Goal: Check status

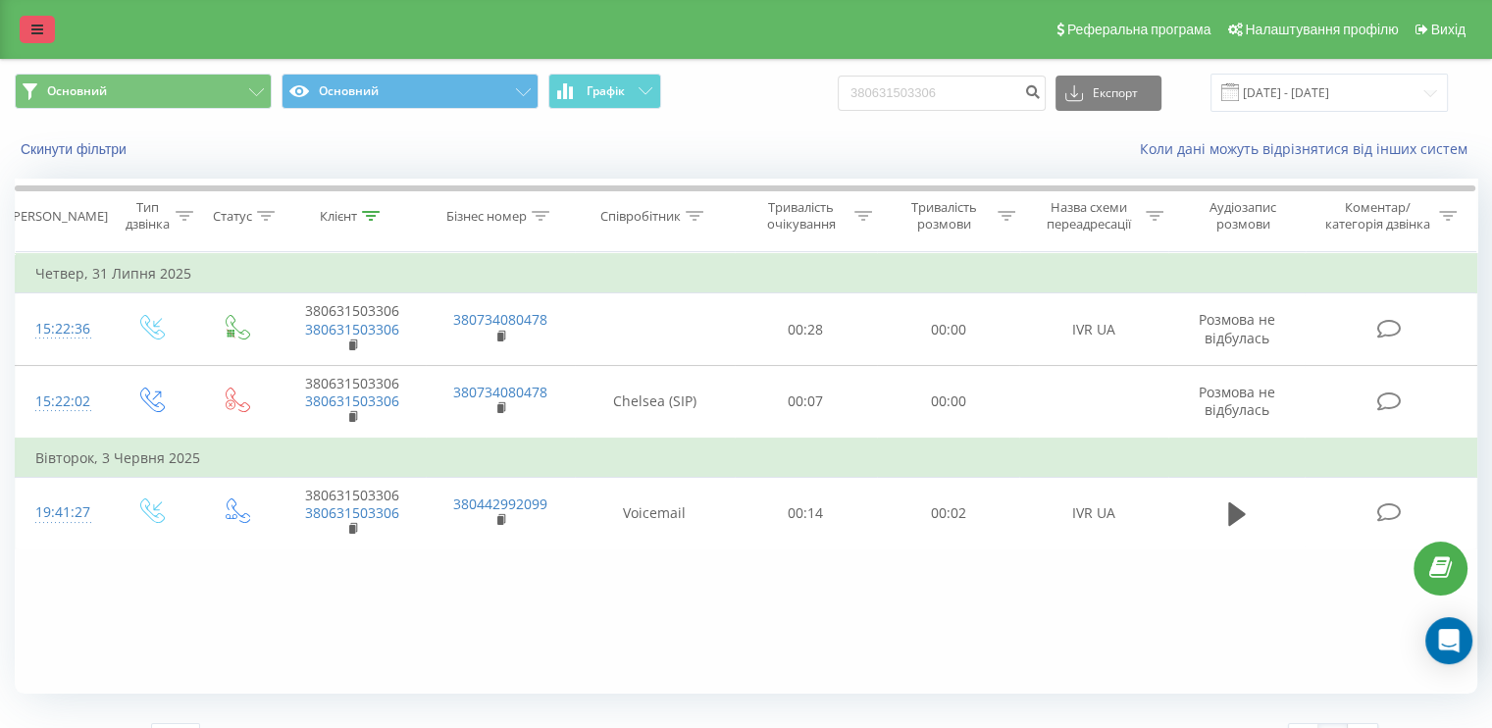
click at [40, 32] on icon at bounding box center [37, 30] width 12 height 14
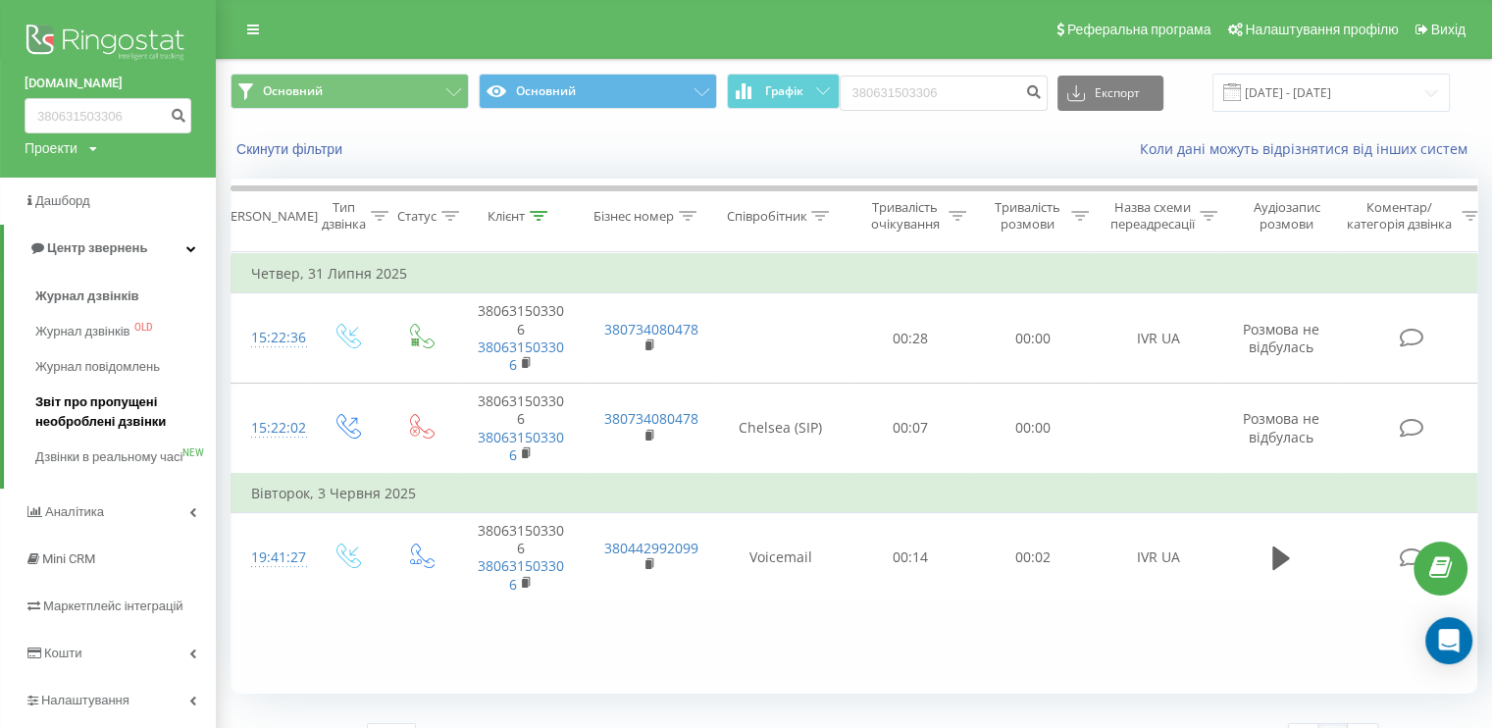
click at [109, 396] on span "Звіт про пропущені необроблені дзвінки" at bounding box center [120, 411] width 171 height 39
click at [106, 402] on span "Звіт про пропущені необроблені дзвінки" at bounding box center [120, 411] width 171 height 39
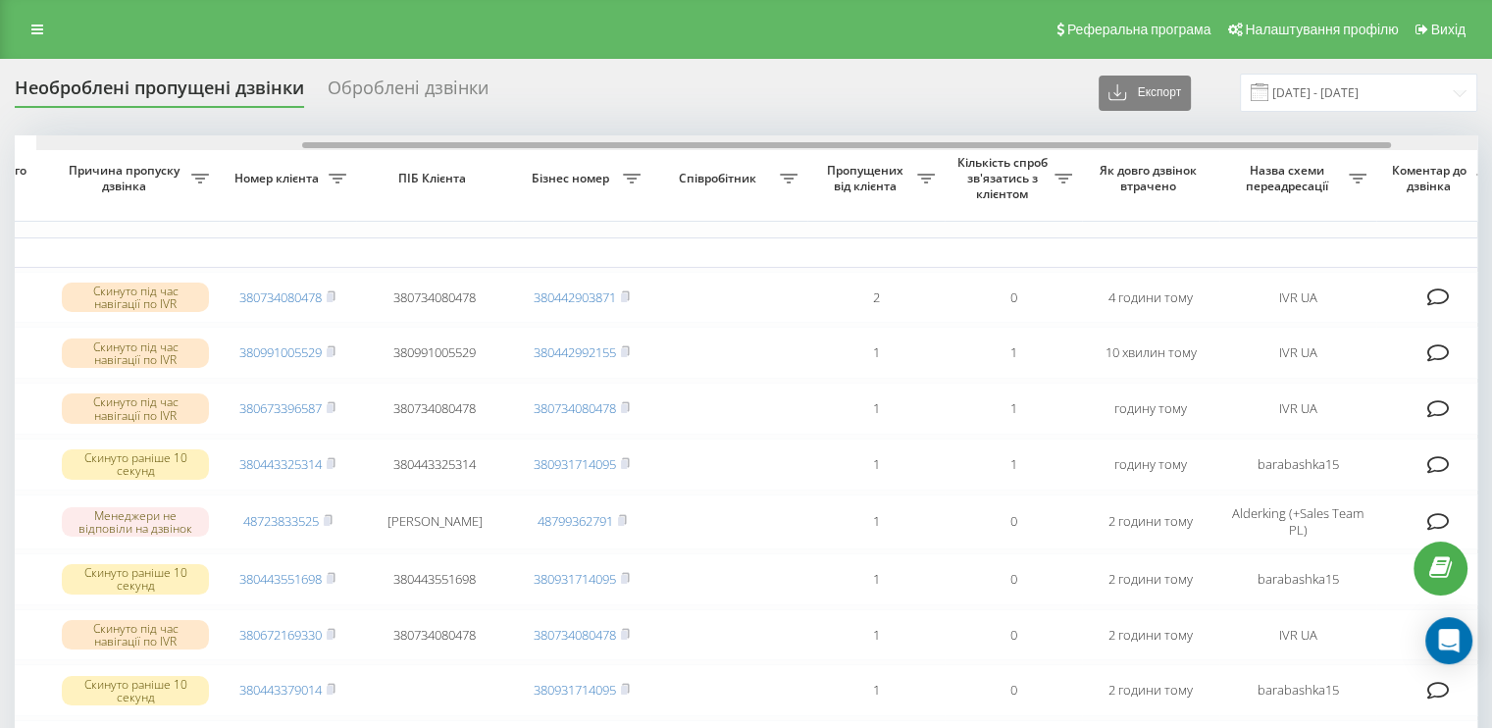
scroll to position [0, 357]
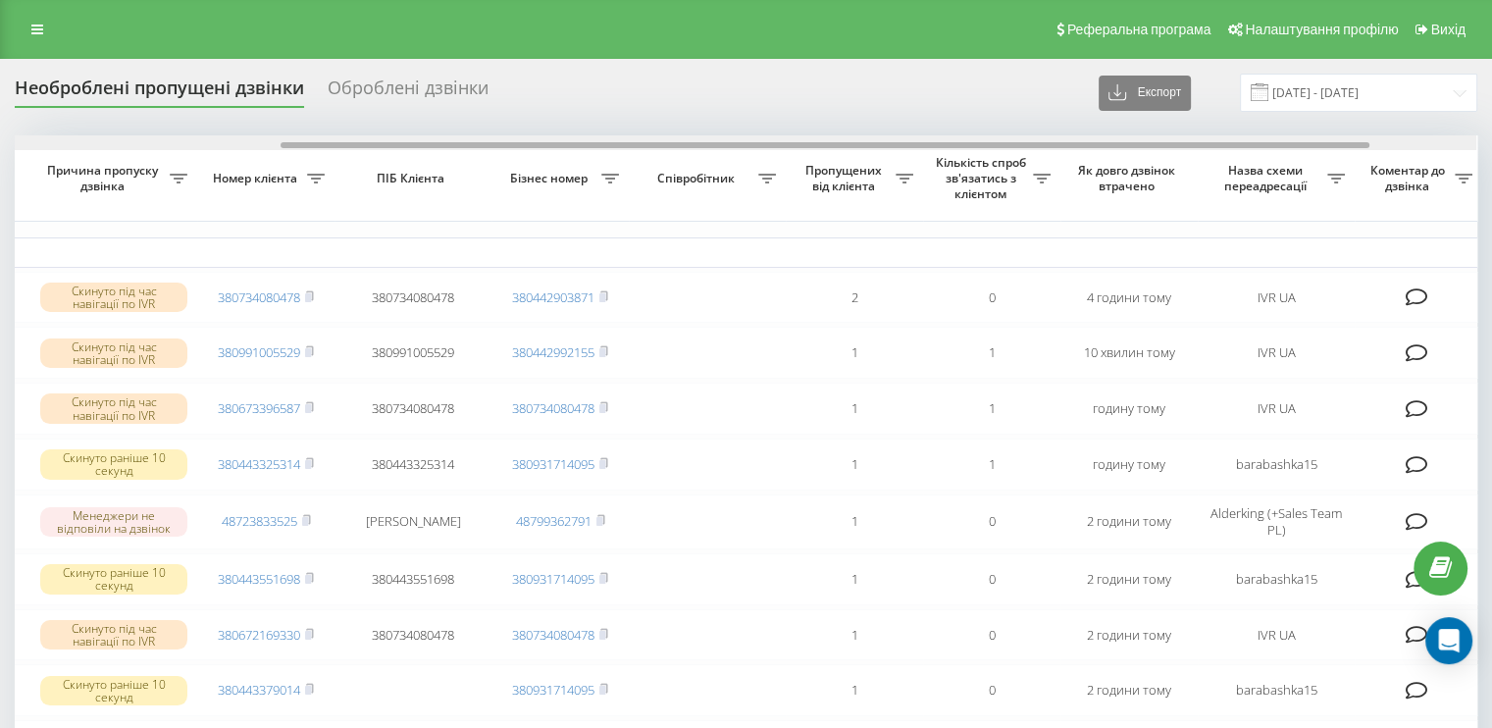
drag, startPoint x: 745, startPoint y: 143, endPoint x: 1010, endPoint y: 130, distance: 266.2
click at [1010, 130] on div "Необроблені пропущені дзвінки Оброблені дзвінки Експорт .csv .xlsx 19.07.2025 -…" at bounding box center [746, 705] width 1463 height 1262
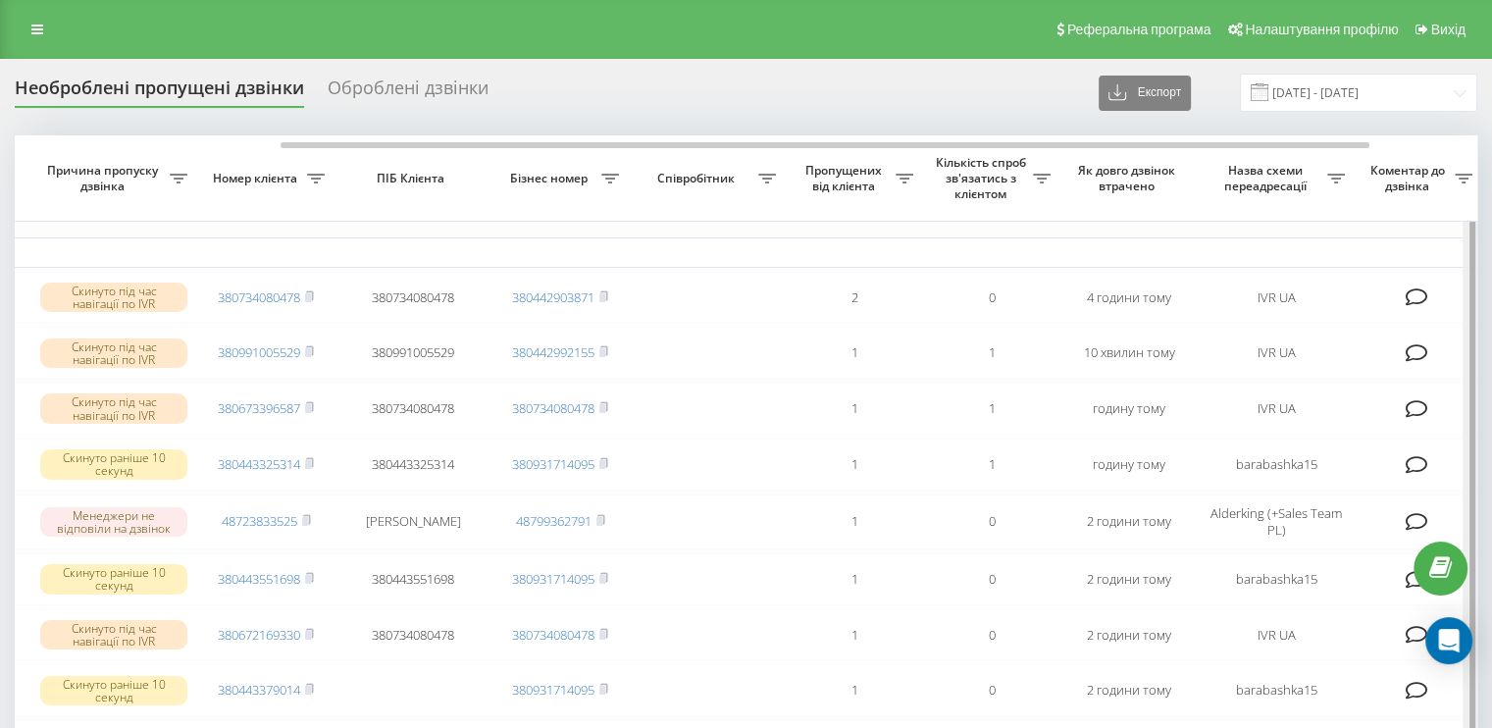
click at [1472, 500] on div at bounding box center [1473, 714] width 6 height 1159
drag, startPoint x: 1472, startPoint y: 500, endPoint x: 1439, endPoint y: 502, distance: 32.4
click at [1439, 502] on div "Обрати всі Час першого дзвінка Час останнього дзвінка Причина пропуску дзвінка …" at bounding box center [746, 696] width 1463 height 1122
